Goal: Task Accomplishment & Management: Use online tool/utility

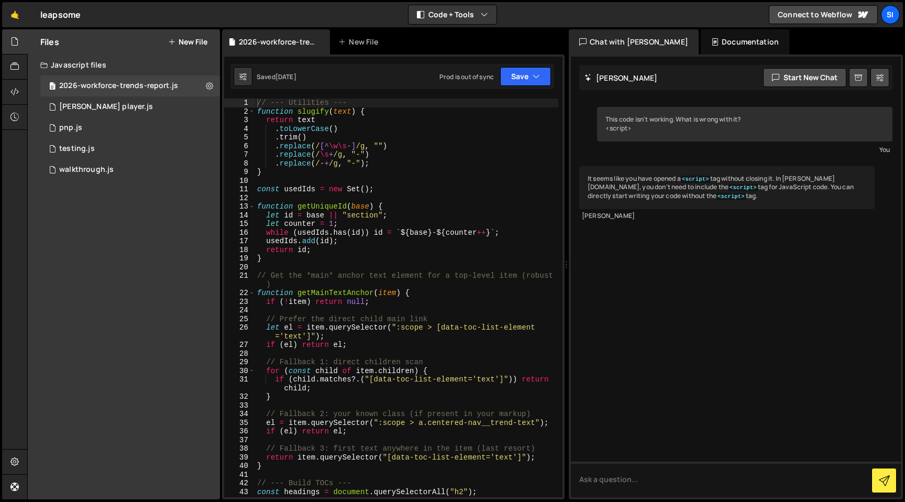
type textarea "function getMainTextAnchor(item) {"
click at [364, 293] on div "// --- Utilities --- function slugify ( text ) { return text . toLowerCase ( ) …" at bounding box center [406, 310] width 303 height 425
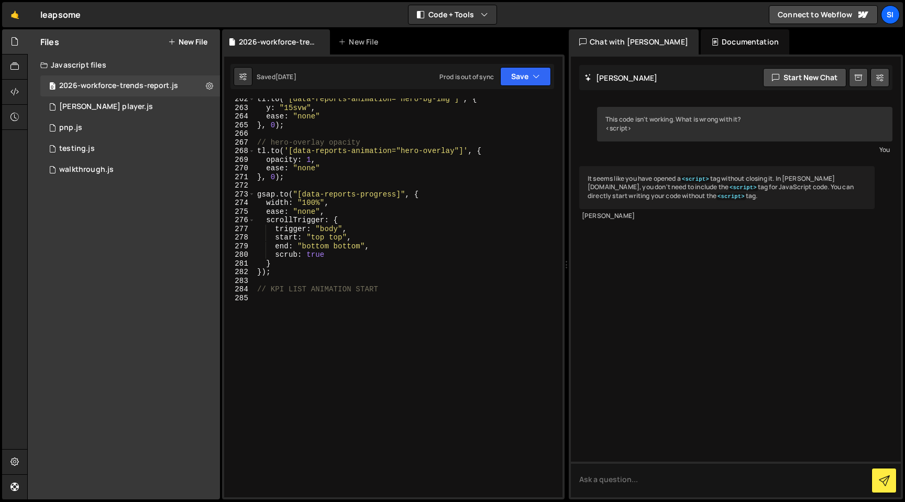
scroll to position [2493, 0]
click at [365, 335] on div "tl . to ( '[data-reports-animation="hero-bg-img"]' , { y : "15svw" , ease : "no…" at bounding box center [406, 303] width 303 height 416
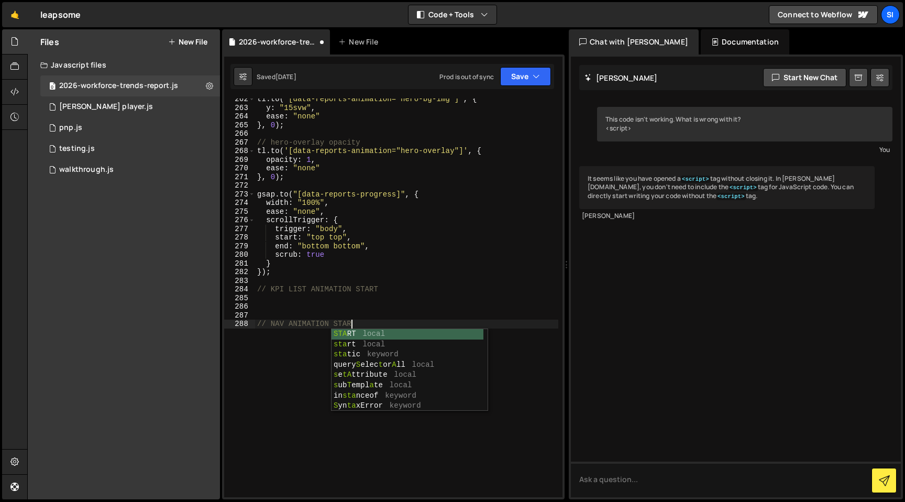
type textarea "// NAV ANIMATION START"
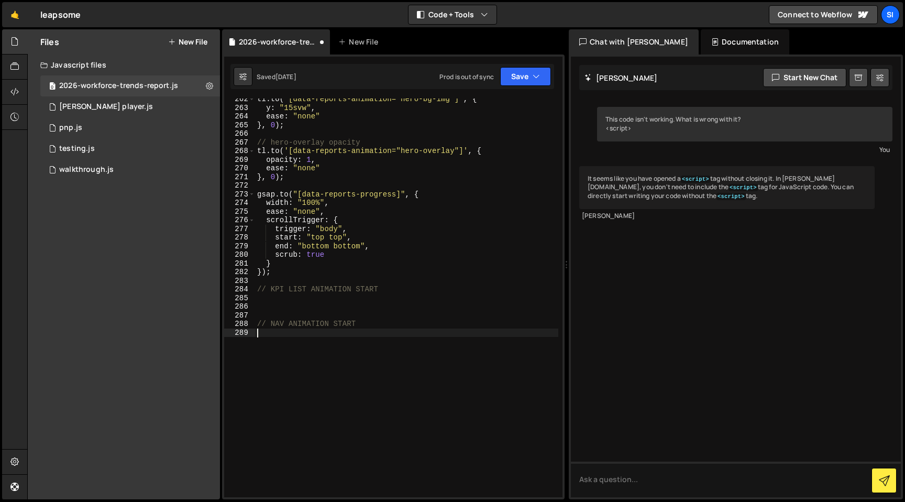
paste textarea "</script>"
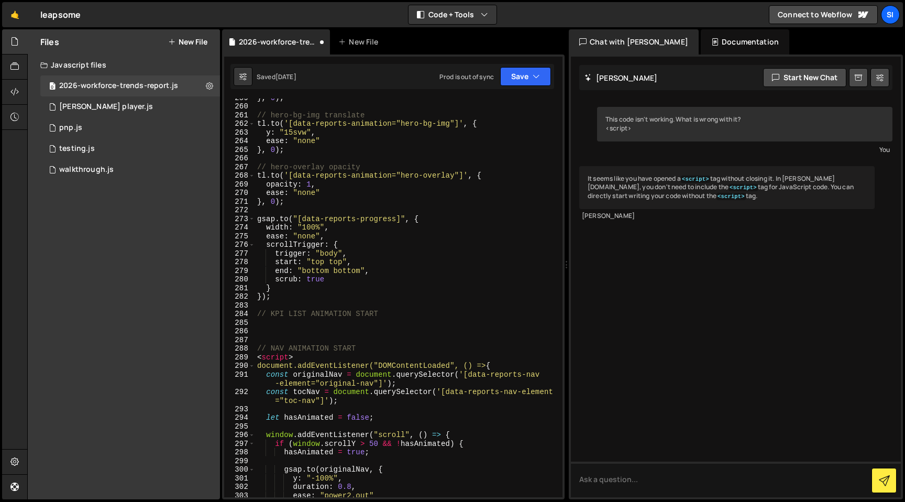
scroll to position [2471, 0]
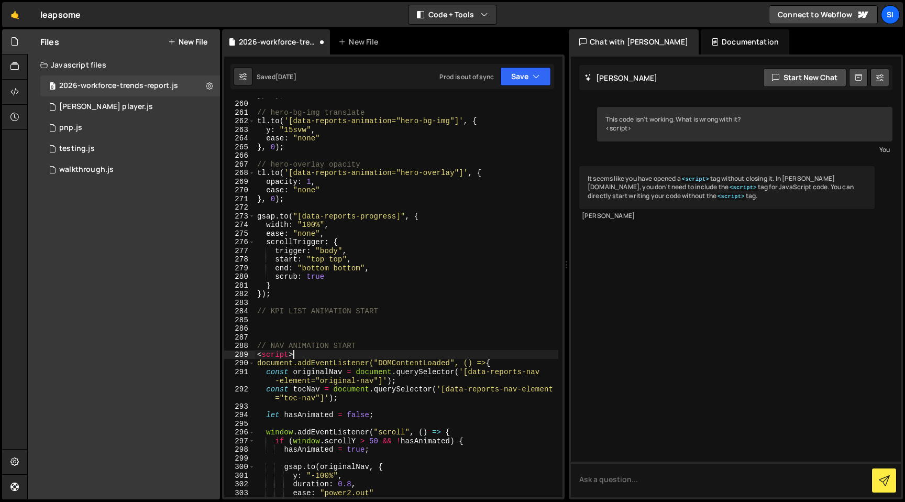
click at [332, 350] on div "} , 0 ) ; // hero-bg-img translate tl . to ( '[data-reports-animation="hero-bg-…" at bounding box center [406, 299] width 303 height 416
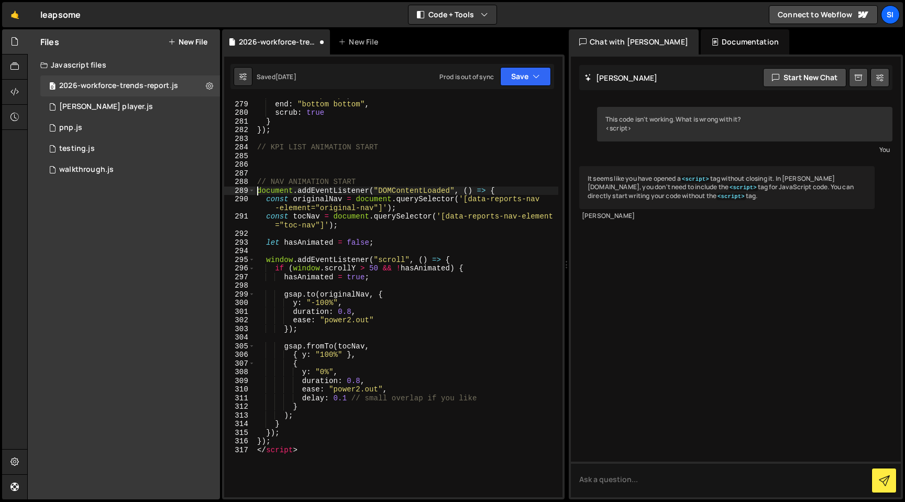
scroll to position [2635, 0]
click at [314, 445] on div "start : "top top" , end : "bottom bottom" , scrub : true } }) ; // KPI LIST ANI…" at bounding box center [406, 299] width 303 height 416
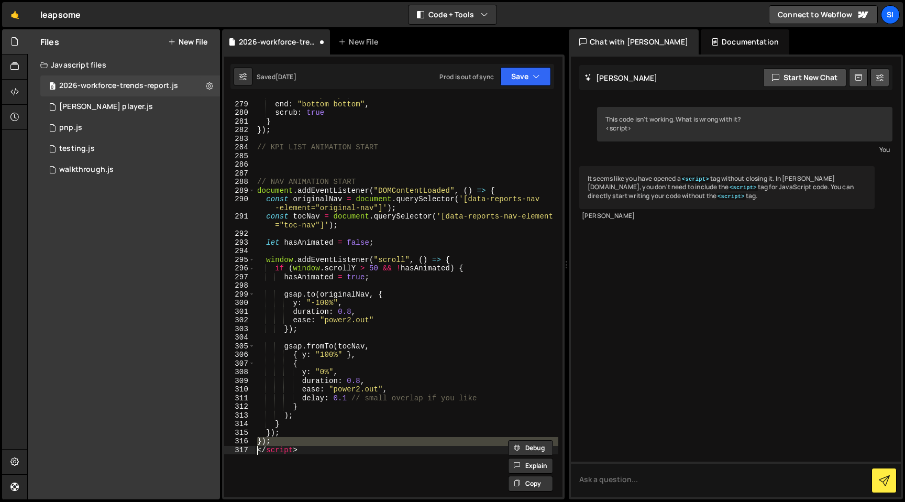
click at [314, 448] on div "start : "top top" , end : "bottom bottom" , scrub : true } }) ; // KPI LIST ANI…" at bounding box center [406, 299] width 303 height 416
type textarea "</script>"
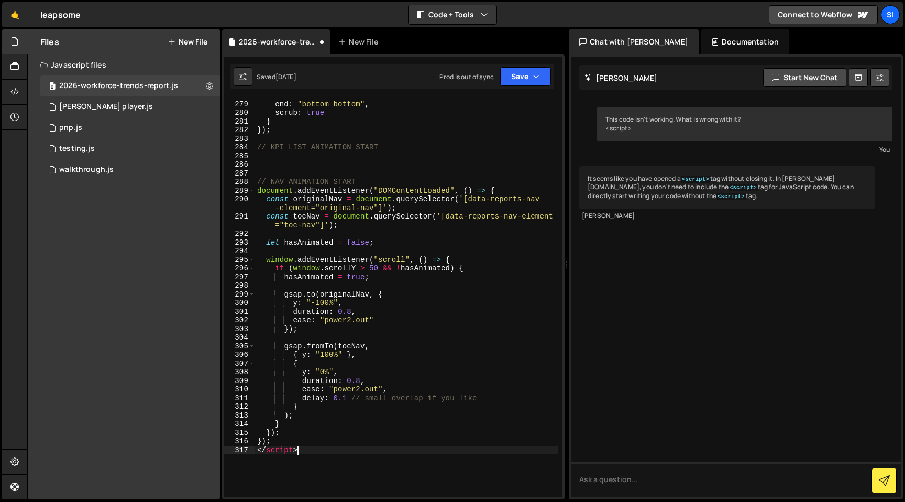
click at [314, 448] on div "start : "top top" , end : "bottom bottom" , scrub : true } }) ; // KPI LIST ANI…" at bounding box center [406, 299] width 303 height 416
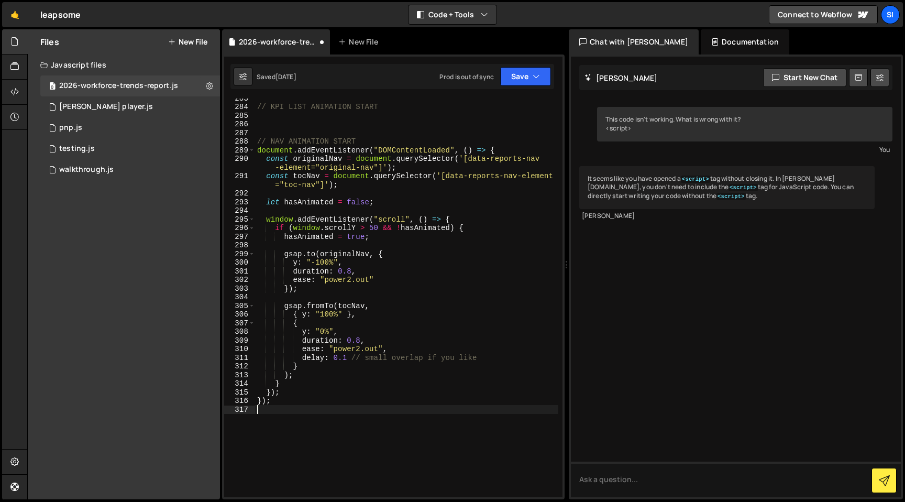
scroll to position [2598, 0]
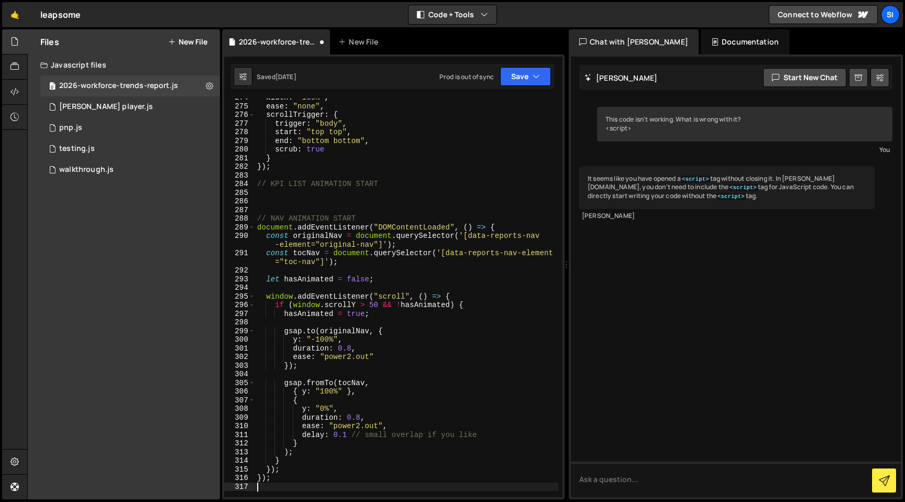
click at [346, 364] on div "width : "100%" , ease : "none" , scrollTrigger : { trigger : "body" , start : "…" at bounding box center [406, 301] width 303 height 416
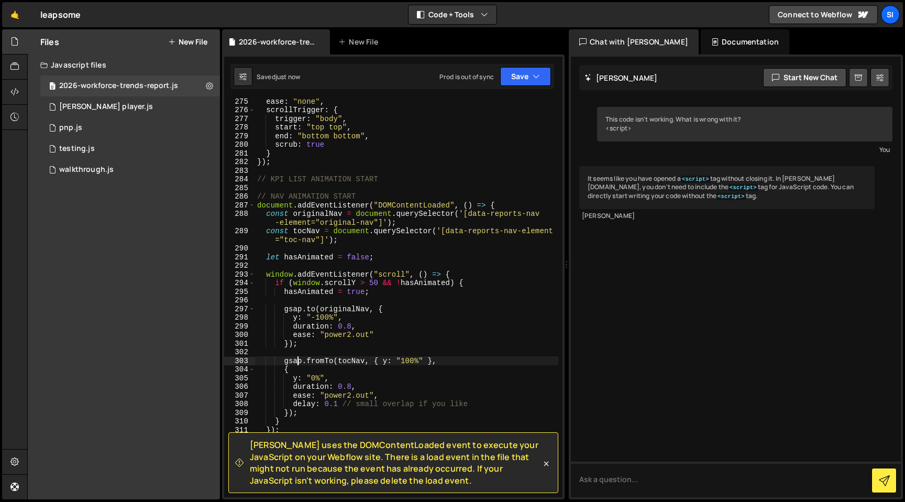
scroll to position [2604, 0]
click at [413, 201] on div "ease : "none" , scrollTrigger : { trigger : "body" , start : "top top" , end : …" at bounding box center [406, 304] width 303 height 416
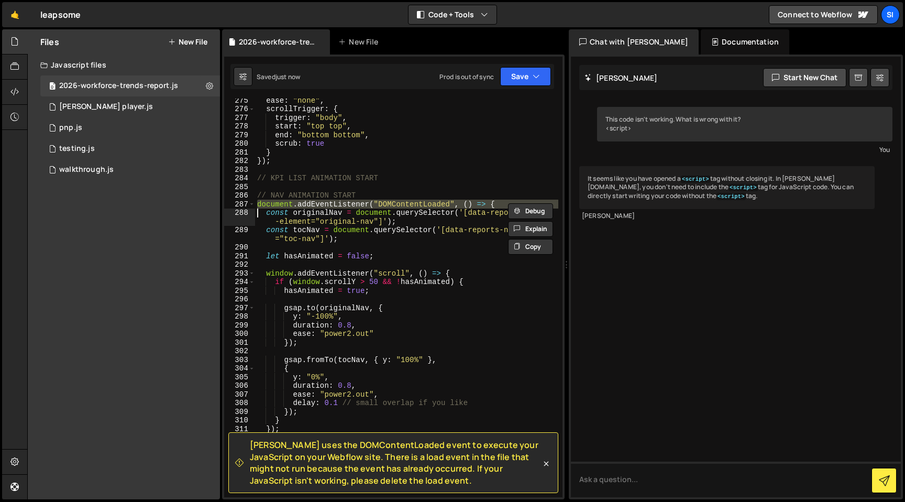
click at [413, 201] on div "ease : "none" , scrollTrigger : { trigger : "body" , start : "top top" , end : …" at bounding box center [406, 304] width 303 height 416
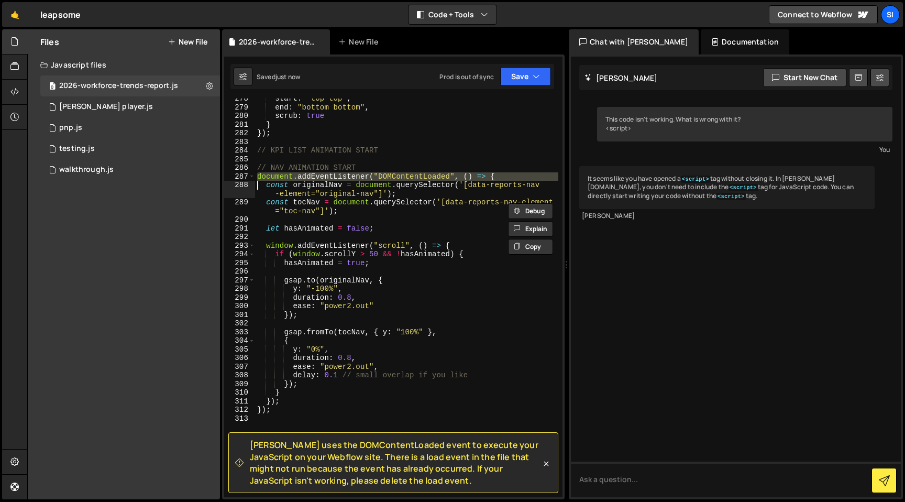
scroll to position [2645, 0]
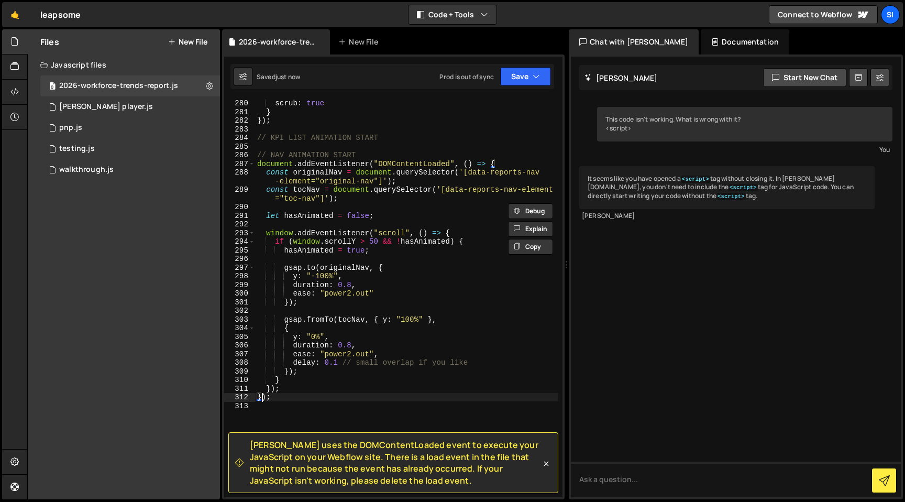
click at [261, 401] on div "end : "bottom bottom" , scrub : true } }) ; // KPI LIST ANIMATION START // NAV …" at bounding box center [406, 298] width 303 height 416
type textarea "});"
click at [265, 398] on div "end : "bottom bottom" , scrub : true } }) ; // KPI LIST ANIMATION START // NAV …" at bounding box center [406, 298] width 303 height 416
drag, startPoint x: 278, startPoint y: 399, endPoint x: 254, endPoint y: 399, distance: 24.6
click at [254, 399] on div "}); 279 280 281 282 283 284 285 286 287 288 289 290 291 292 293 294 295 296 297…" at bounding box center [393, 297] width 338 height 399
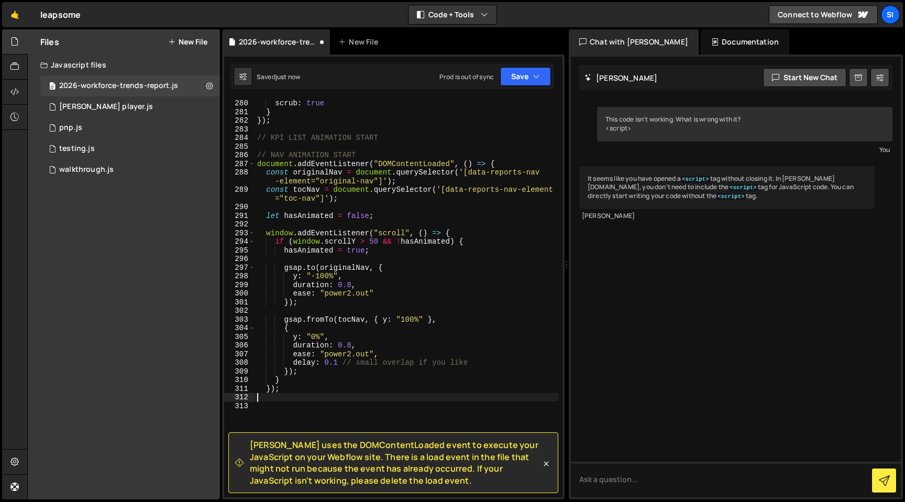
click at [378, 162] on div "end : "bottom bottom" , scrub : true } }) ; // KPI LIST ANIMATION START // NAV …" at bounding box center [406, 298] width 303 height 416
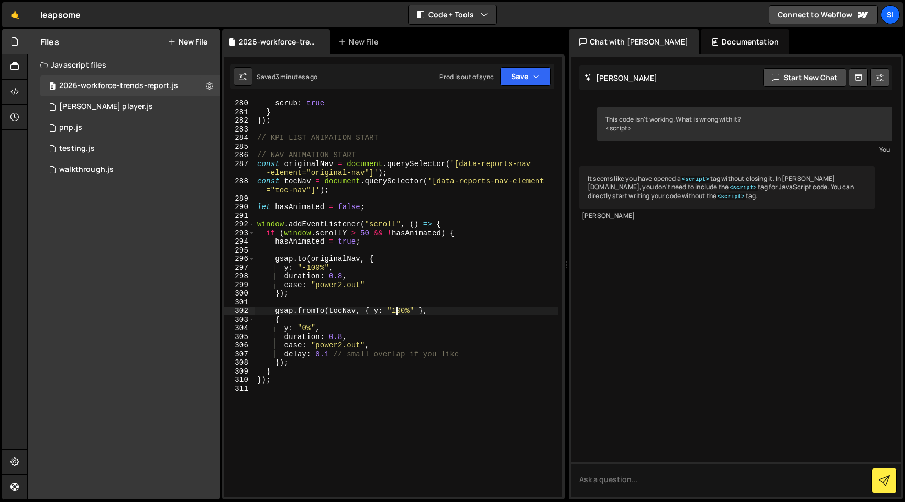
click at [398, 311] on div "end : "bottom bottom" , scrub : true } }) ; // KPI LIST ANIMATION START // NAV …" at bounding box center [406, 298] width 303 height 416
click at [347, 353] on div "end : "bottom bottom" , scrub : true } }) ; // KPI LIST ANIMATION START // NAV …" at bounding box center [406, 298] width 303 height 416
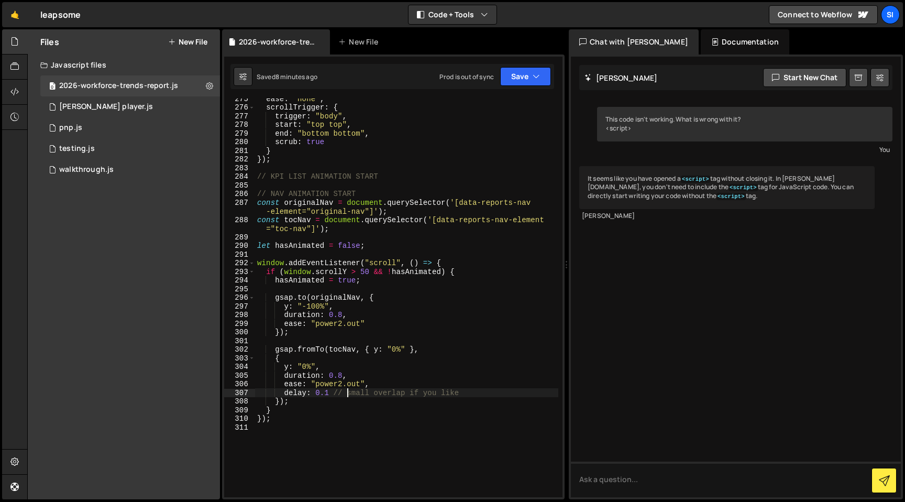
scroll to position [2604, 0]
click at [327, 396] on div "ease : "none" , scrollTrigger : { trigger : "body" , start : "top top" , end : …" at bounding box center [406, 304] width 303 height 416
click at [365, 373] on div "ease : "none" , scrollTrigger : { trigger : "body" , start : "top top" , end : …" at bounding box center [406, 304] width 303 height 416
type textarea "duration: 0.8,"
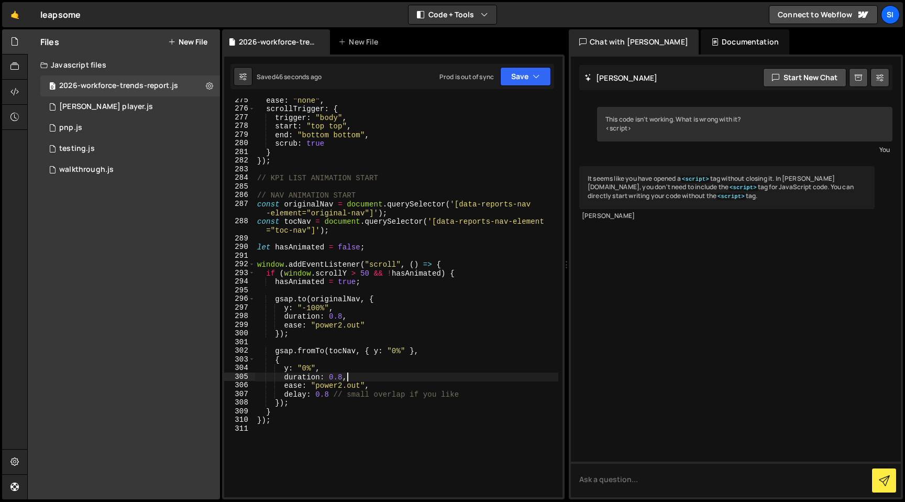
click at [384, 345] on div "ease : "none" , scrollTrigger : { trigger : "body" , start : "top top" , end : …" at bounding box center [406, 304] width 303 height 416
click at [327, 398] on div "ease : "none" , scrollTrigger : { trigger : "body" , start : "top top" , end : …" at bounding box center [406, 304] width 303 height 416
type textarea "delay: 0.1 // small overlap if you like"
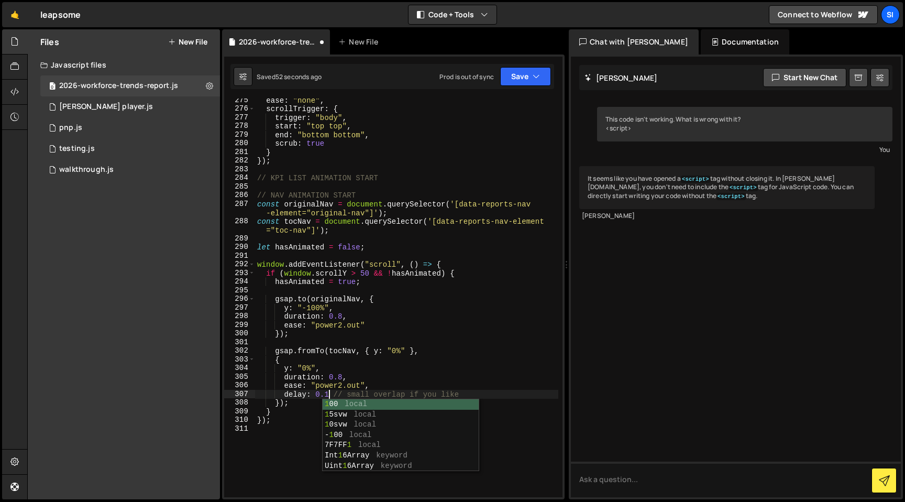
scroll to position [0, 5]
click at [310, 432] on div "ease : "none" , scrollTrigger : { trigger : "body" , start : "top top" , end : …" at bounding box center [406, 304] width 303 height 416
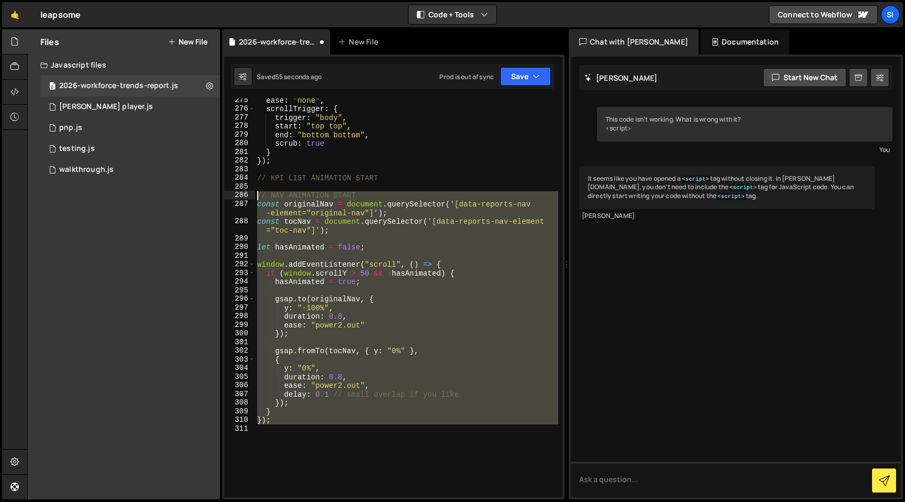
drag, startPoint x: 316, startPoint y: 425, endPoint x: 257, endPoint y: 192, distance: 241.2
click at [257, 192] on div "ease : "none" , scrollTrigger : { trigger : "body" , start : "top top" , end : …" at bounding box center [406, 304] width 303 height 416
click at [341, 278] on div "ease : "none" , scrollTrigger : { trigger : "body" , start : "top top" , end : …" at bounding box center [406, 297] width 303 height 399
drag, startPoint x: 313, startPoint y: 433, endPoint x: 254, endPoint y: 204, distance: 236.6
click at [254, 204] on div "hasAnimated = true; 275 276 277 278 279 280 281 282 283 284 285 286 287 288 289…" at bounding box center [393, 297] width 338 height 399
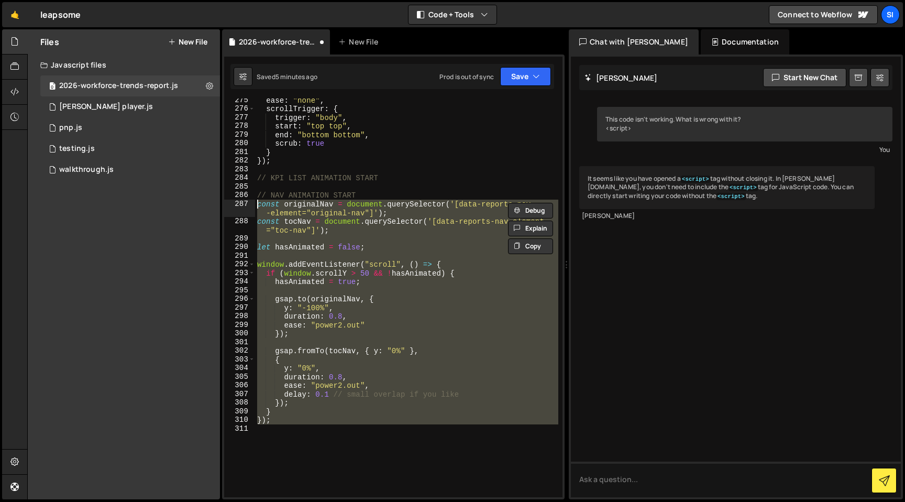
paste textarea "}"
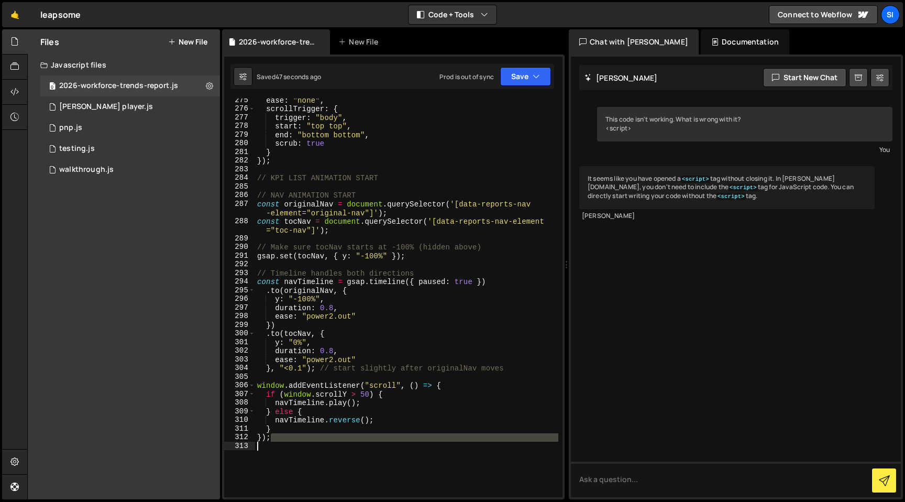
drag, startPoint x: 311, startPoint y: 437, endPoint x: 256, endPoint y: 452, distance: 57.1
click at [256, 452] on div "ease : "none" , scrollTrigger : { trigger : "body" , start : "top top" , end : …" at bounding box center [406, 304] width 303 height 416
type textarea "});"
click at [298, 451] on div "ease : "none" , scrollTrigger : { trigger : "body" , start : "top top" , end : …" at bounding box center [406, 297] width 303 height 399
paste textarea "});"
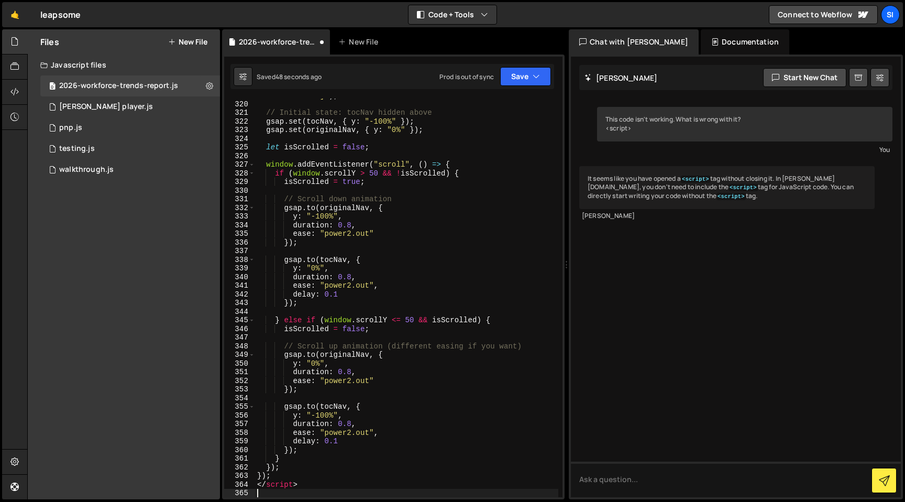
scroll to position [3033, 0]
click at [297, 477] on div "const tocNav = document . querySelector ( '[data-reports-nav-element ="toc-nav"…" at bounding box center [406, 294] width 303 height 425
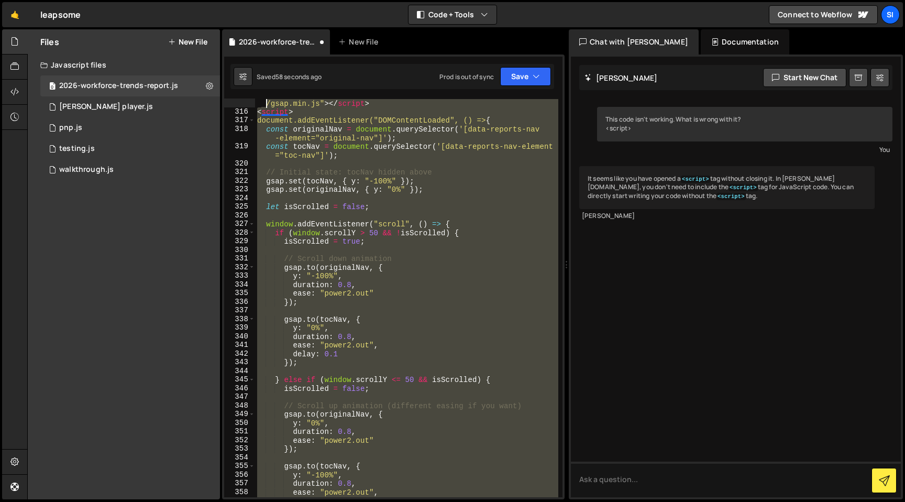
scroll to position [2905, 0]
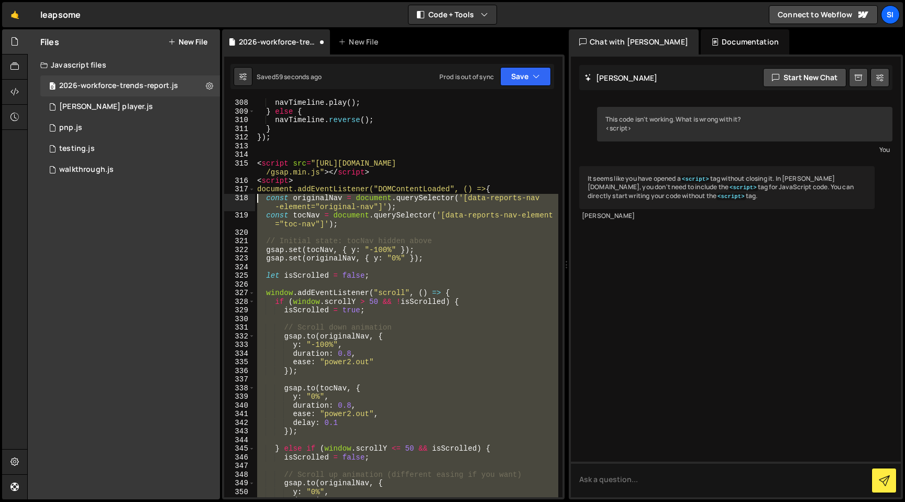
drag, startPoint x: 304, startPoint y: 464, endPoint x: 238, endPoint y: 197, distance: 274.7
click at [238, 197] on div "}); 308 309 310 311 312 313 314 315 316 317 318 319 320 321 322 323 324 325 326…" at bounding box center [393, 297] width 338 height 399
type textarea "const originalNav = document.querySelector('[data-reports-nav-element="original…"
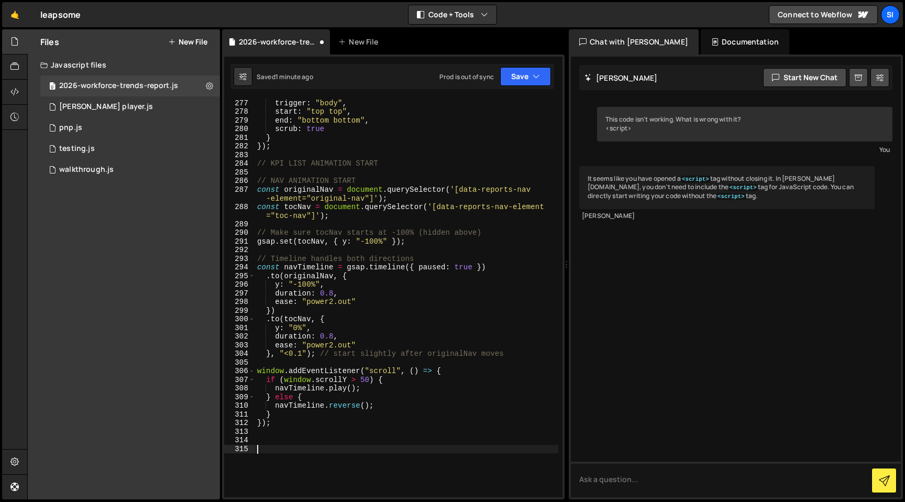
scroll to position [2610, 0]
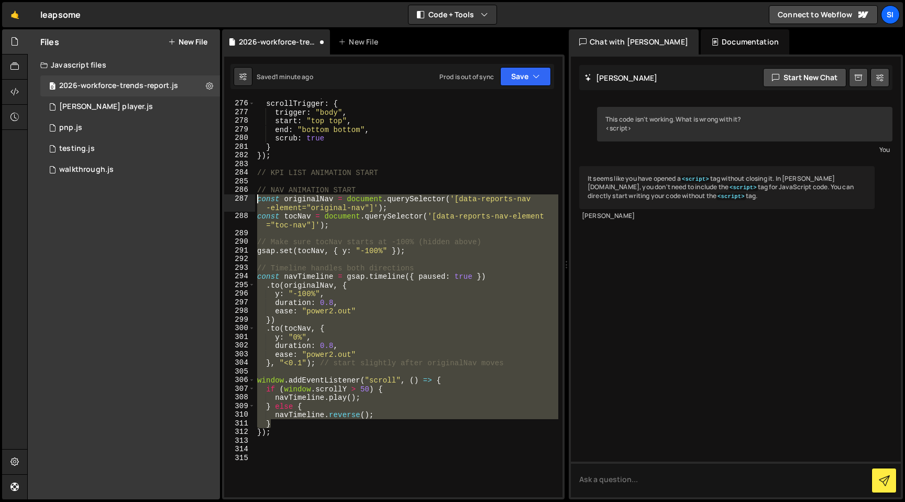
drag, startPoint x: 315, startPoint y: 427, endPoint x: 240, endPoint y: 202, distance: 237.2
click at [240, 202] on div "275 276 277 278 279 280 281 282 283 284 285 286 287 288 289 290 291 292 293 294…" at bounding box center [393, 297] width 338 height 399
paste textarea "}"
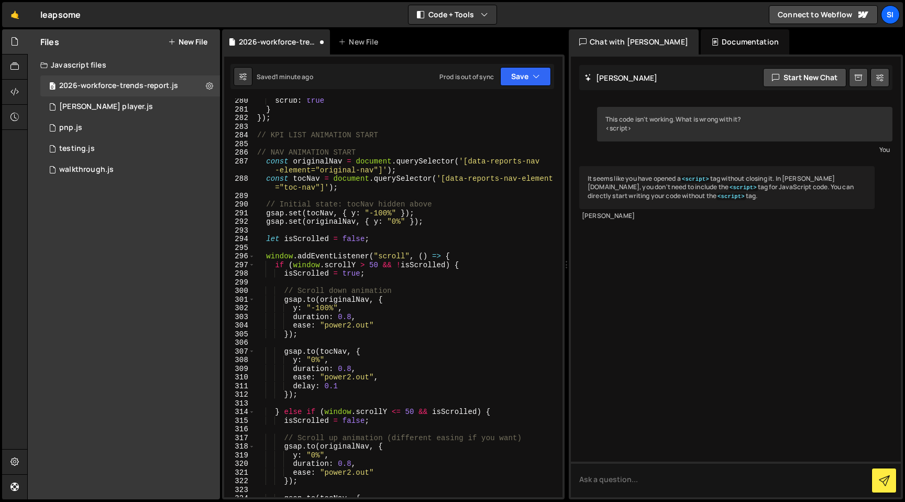
scroll to position [2904, 0]
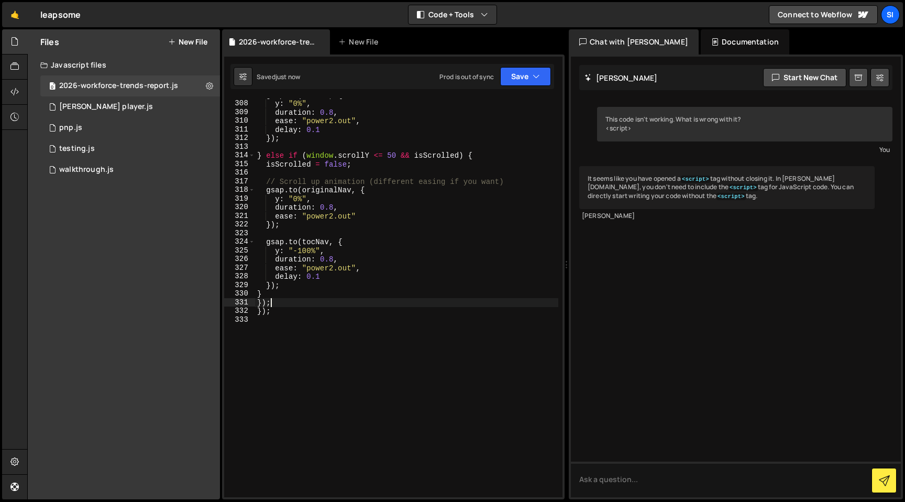
type textarea "});"
drag, startPoint x: 295, startPoint y: 314, endPoint x: 249, endPoint y: 314, distance: 46.6
click at [249, 314] on div "}); 307 308 309 310 311 312 313 314 315 316 317 318 319 320 321 322 323 324 325…" at bounding box center [393, 297] width 338 height 399
